Goal: Task Accomplishment & Management: Manage account settings

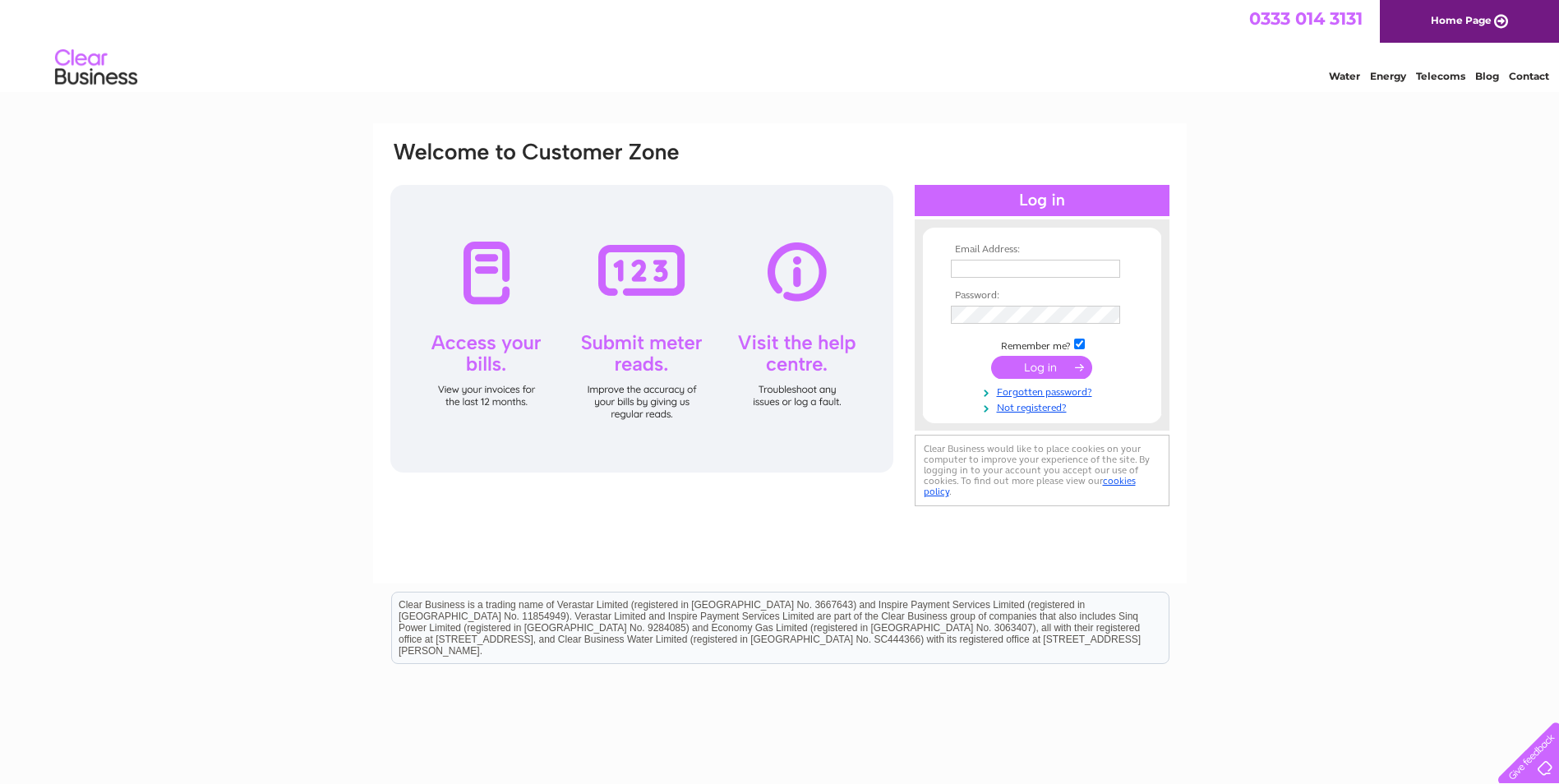
type input "[DOMAIN_NAME][EMAIL_ADDRESS][DOMAIN_NAME]"
click at [1050, 375] on input "submit" at bounding box center [1042, 368] width 101 height 23
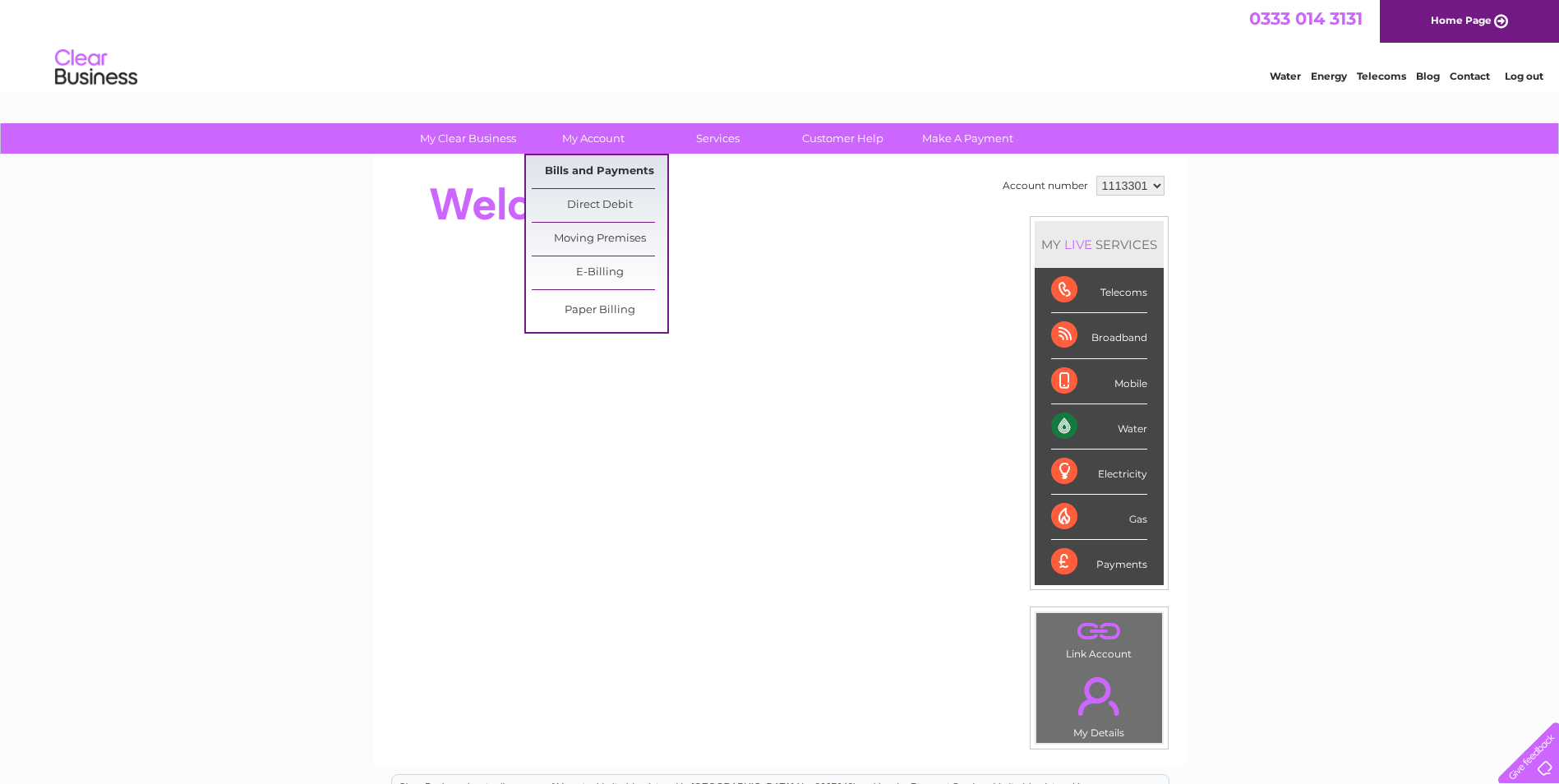
click at [587, 167] on link "Bills and Payments" at bounding box center [599, 172] width 135 height 33
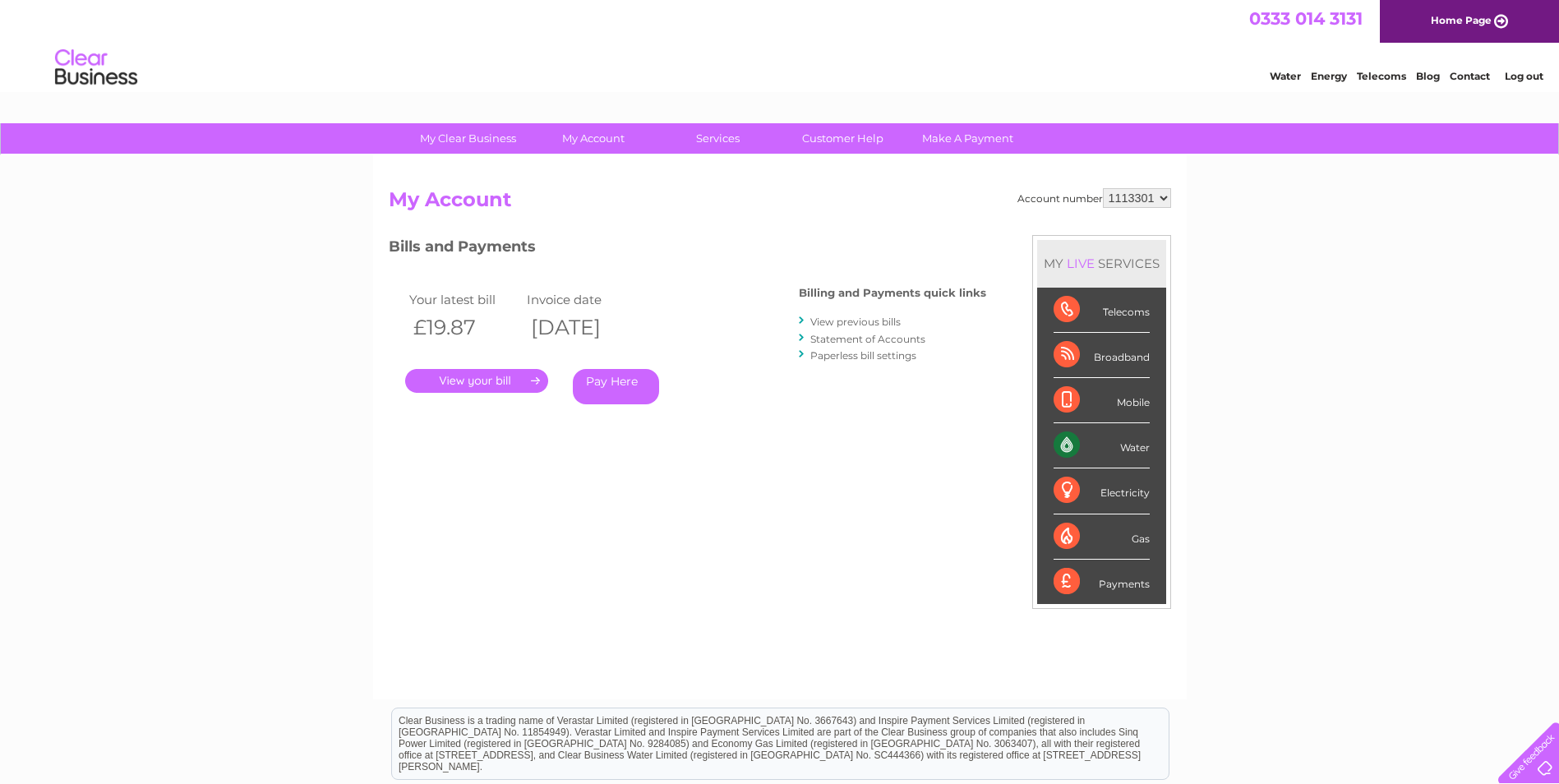
click at [494, 385] on link "." at bounding box center [476, 381] width 143 height 24
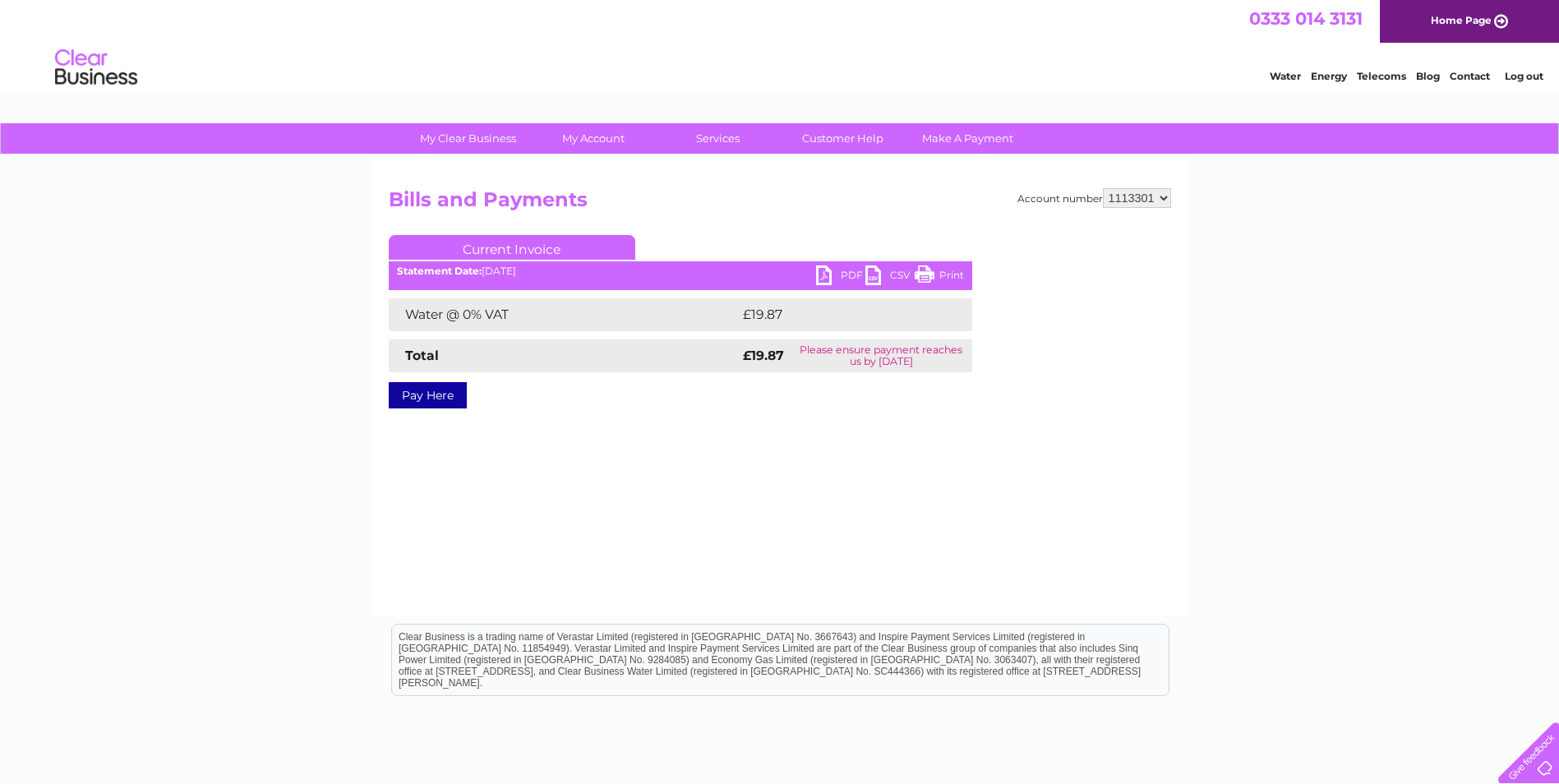
click at [840, 276] on link "PDF" at bounding box center [840, 277] width 49 height 24
